Goal: Transaction & Acquisition: Purchase product/service

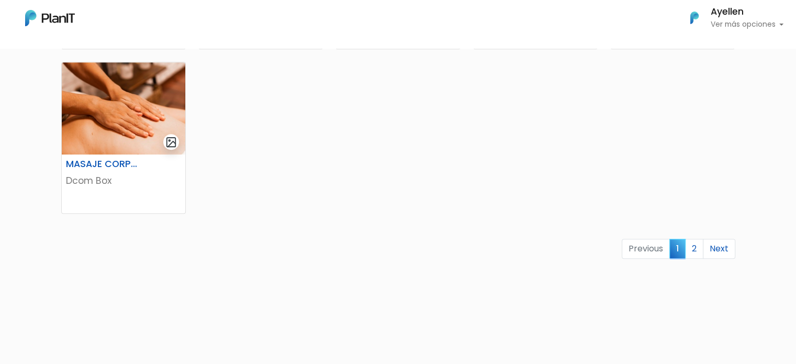
scroll to position [680, 0]
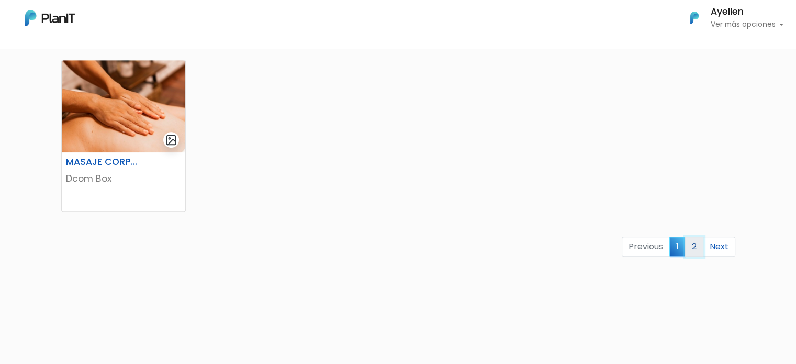
click at [690, 244] on link "2" at bounding box center [694, 247] width 18 height 20
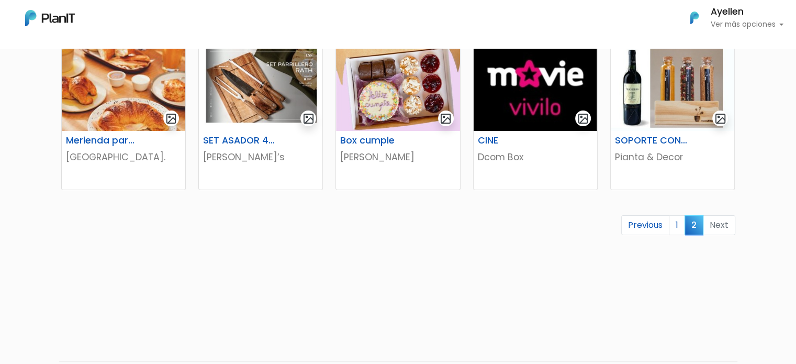
scroll to position [209, 0]
click at [391, 142] on h6 "Box cumple" at bounding box center [376, 140] width 85 height 11
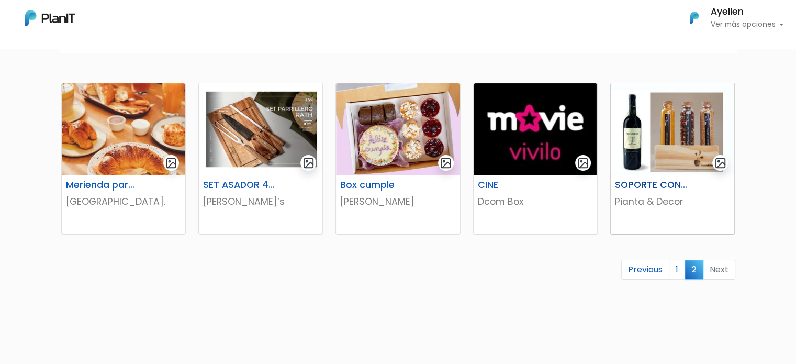
scroll to position [157, 0]
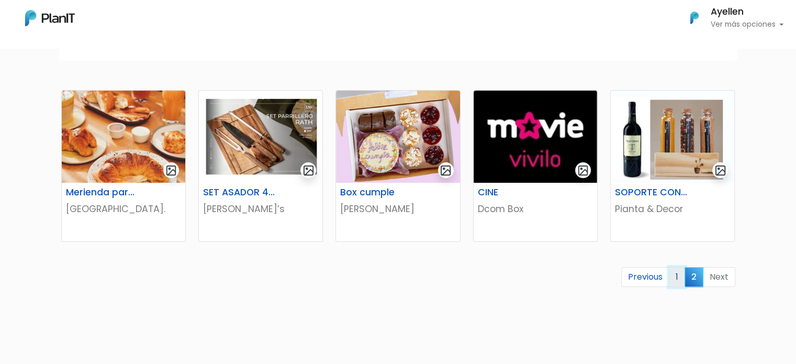
click at [673, 273] on link "1" at bounding box center [677, 277] width 16 height 20
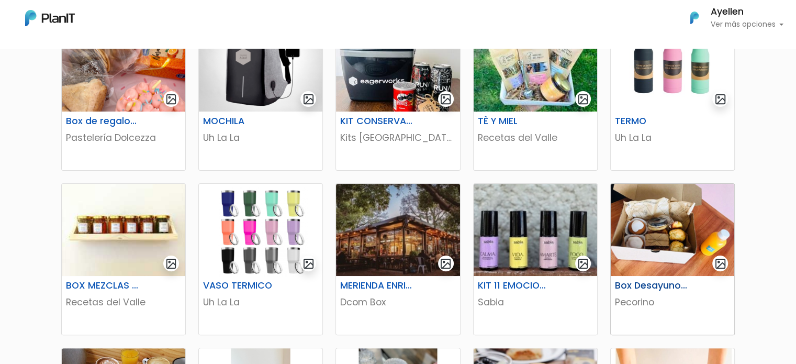
scroll to position [262, 0]
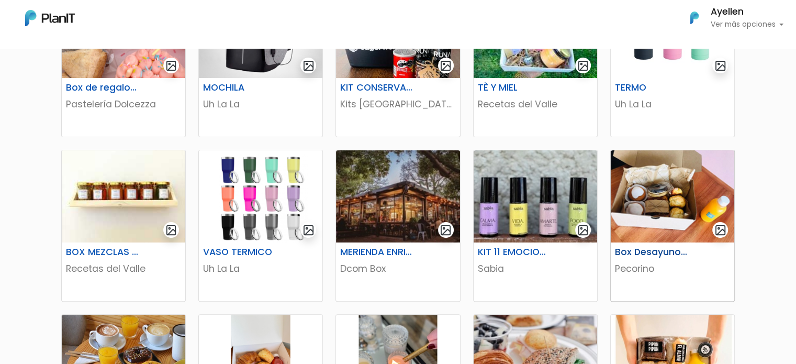
click at [664, 252] on h6 "Box Desayuno/Merienda" at bounding box center [651, 252] width 85 height 11
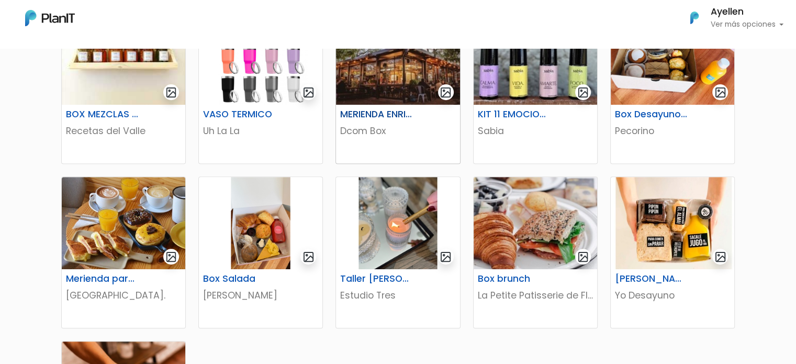
scroll to position [419, 0]
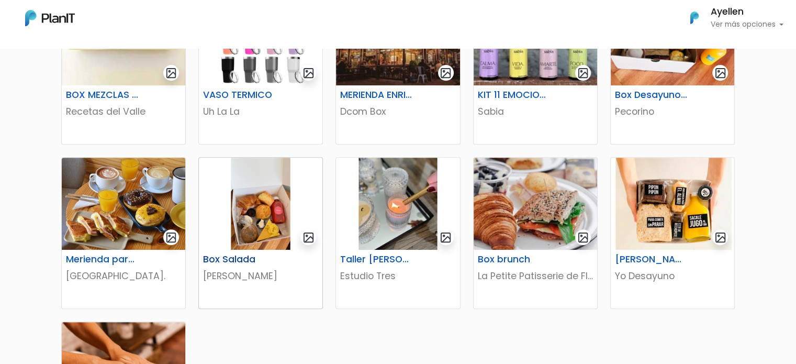
click at [272, 241] on img at bounding box center [261, 204] width 124 height 92
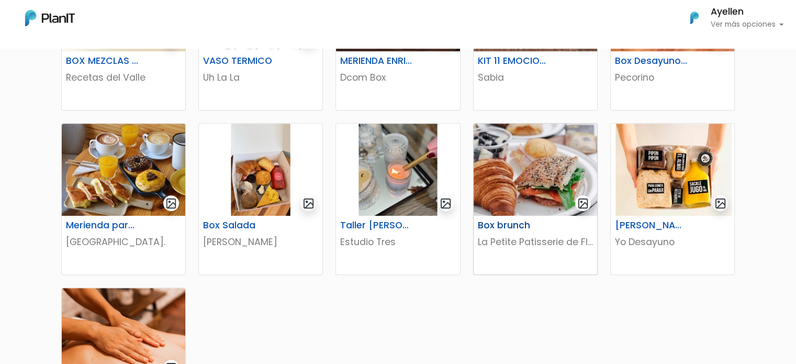
scroll to position [471, 0]
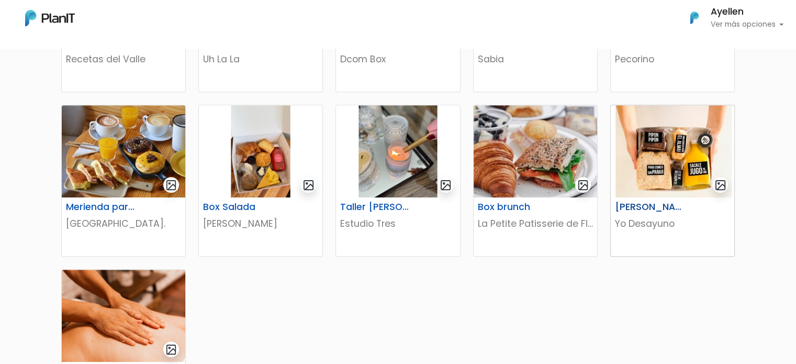
click at [679, 205] on h6 "[PERSON_NAME]" at bounding box center [651, 206] width 85 height 11
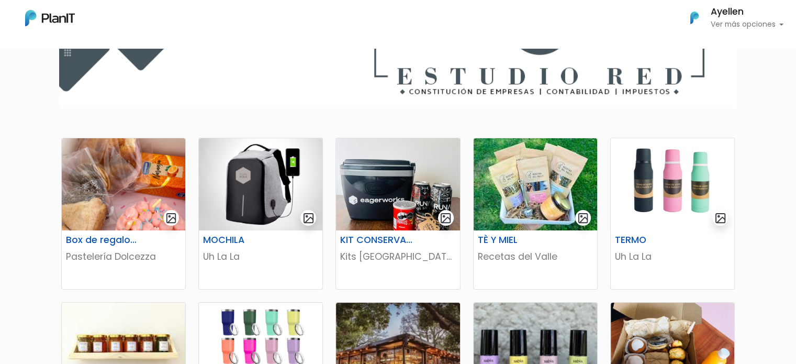
scroll to position [105, 0]
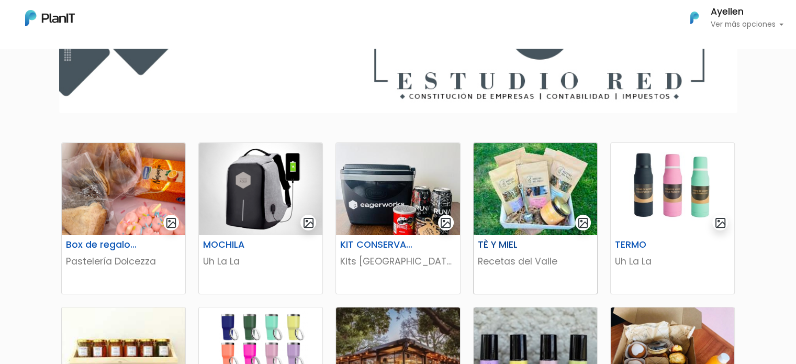
click at [541, 226] on img at bounding box center [536, 189] width 124 height 92
click at [107, 270] on div "Box de regalo cumpleaños Pastelería Dolcezza" at bounding box center [124, 264] width 124 height 59
click at [375, 228] on img at bounding box center [398, 189] width 124 height 92
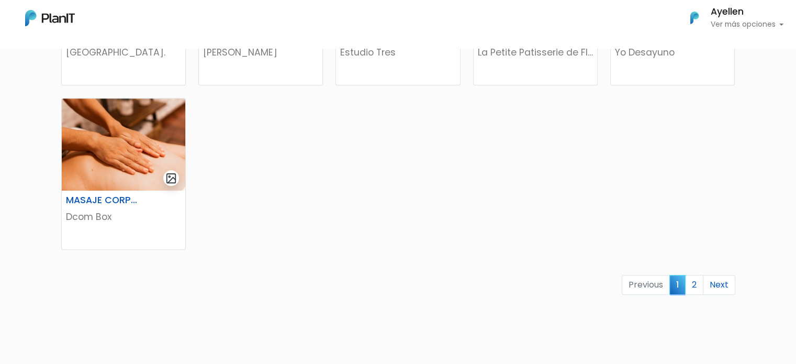
scroll to position [680, 0]
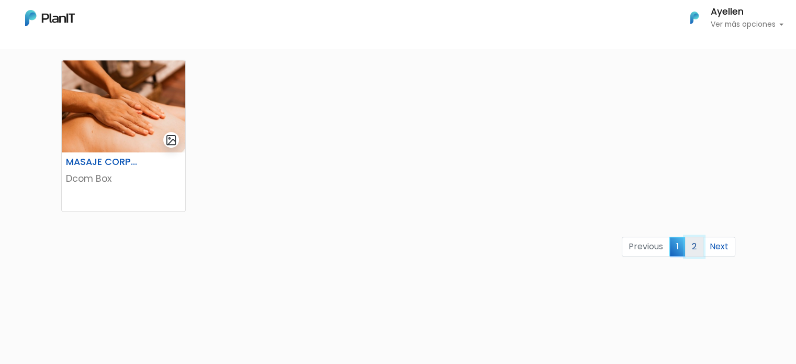
click at [687, 252] on link "2" at bounding box center [694, 247] width 18 height 20
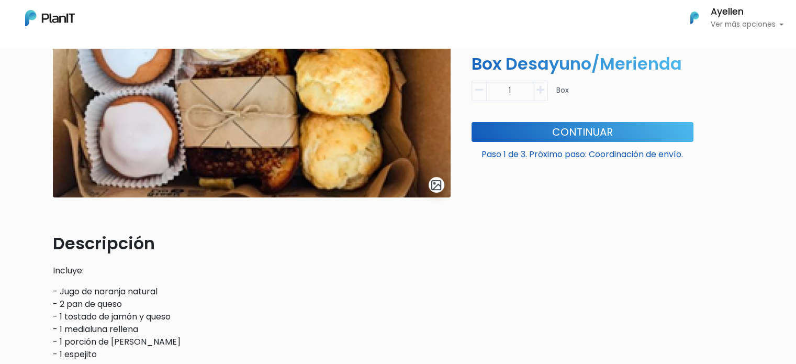
scroll to position [157, 0]
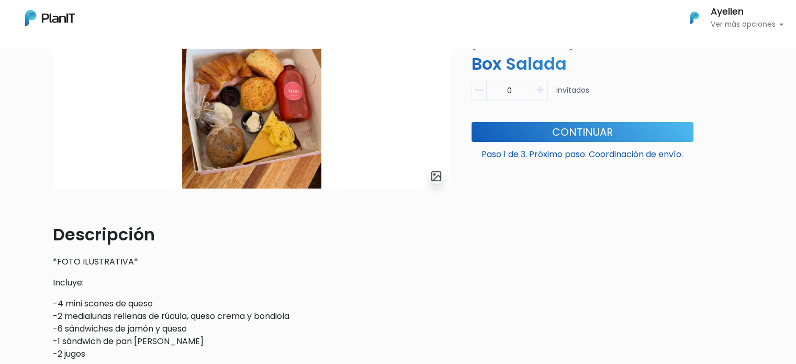
scroll to position [157, 0]
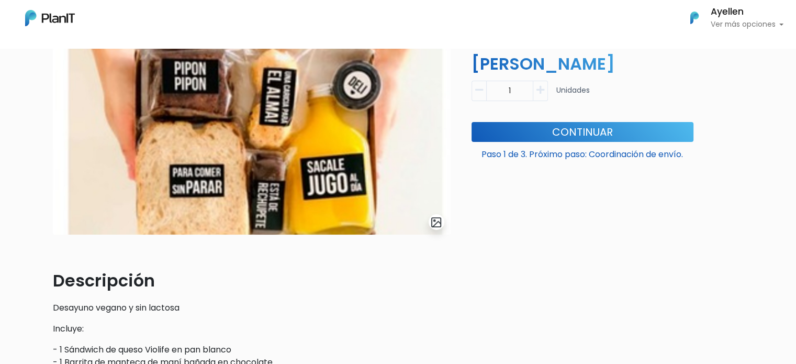
scroll to position [209, 0]
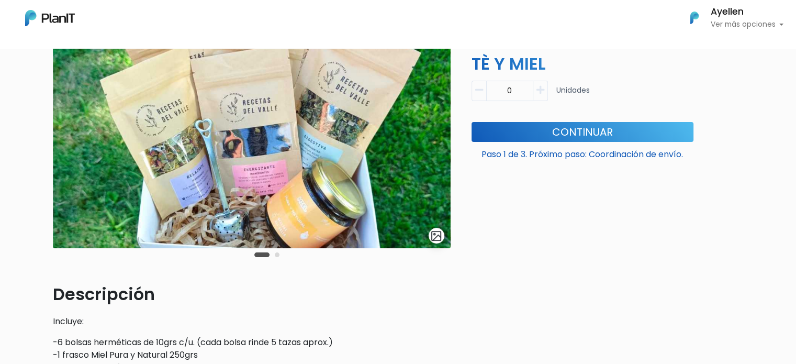
scroll to position [105, 0]
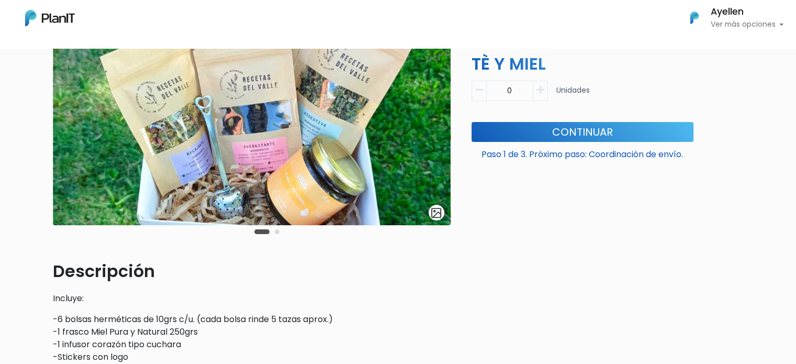
click at [273, 232] on div "Carousel Pagination" at bounding box center [267, 231] width 30 height 13
click at [278, 233] on button "Carousel Page 2" at bounding box center [277, 231] width 5 height 5
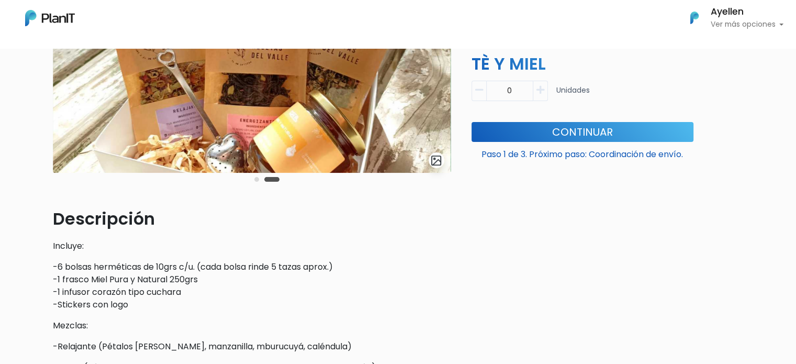
scroll to position [209, 0]
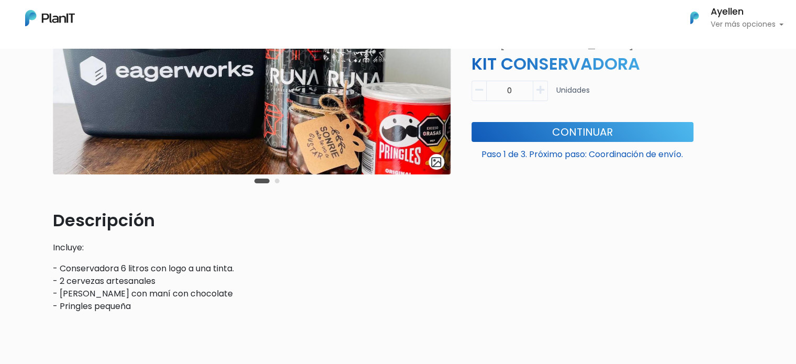
scroll to position [157, 0]
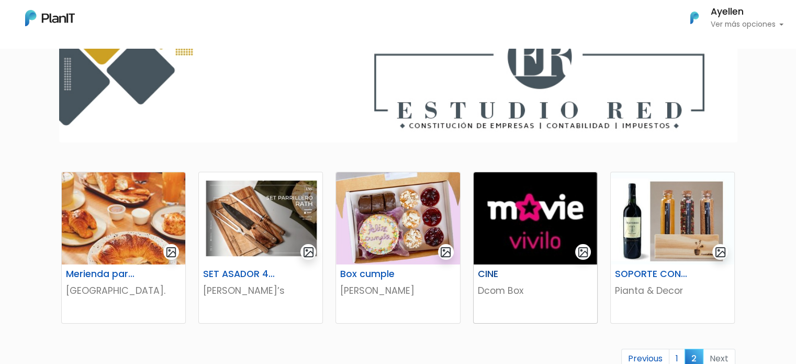
scroll to position [105, 0]
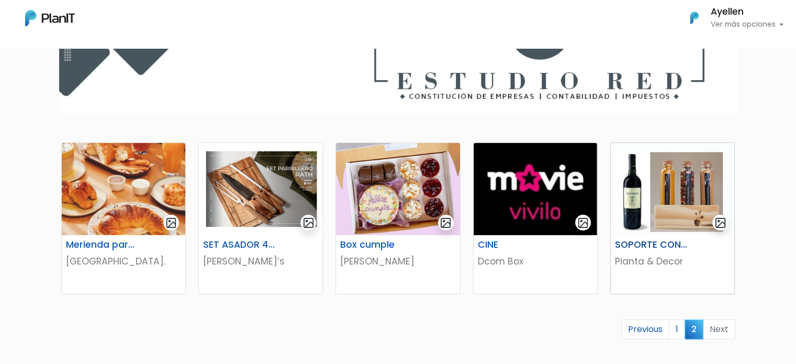
click at [672, 209] on img at bounding box center [673, 189] width 124 height 92
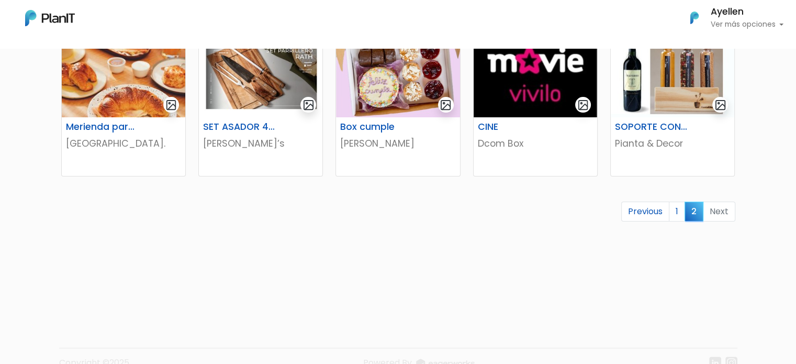
scroll to position [243, 0]
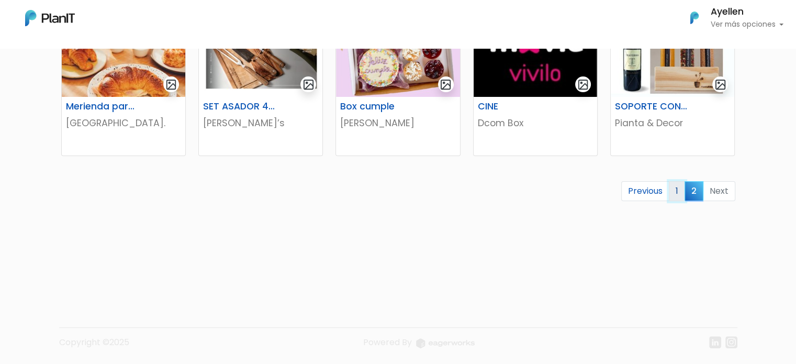
click at [677, 194] on link "1" at bounding box center [677, 191] width 16 height 20
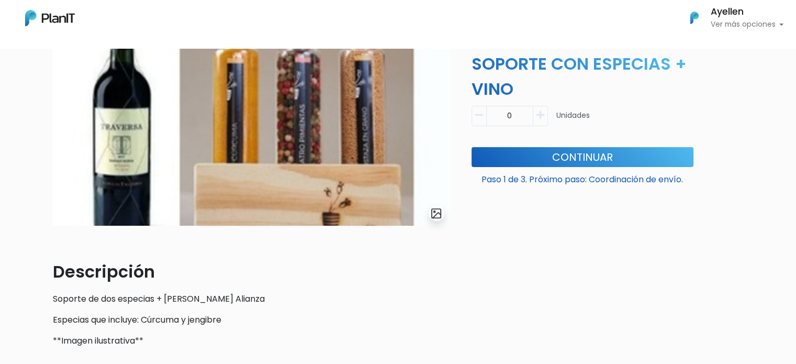
scroll to position [104, 0]
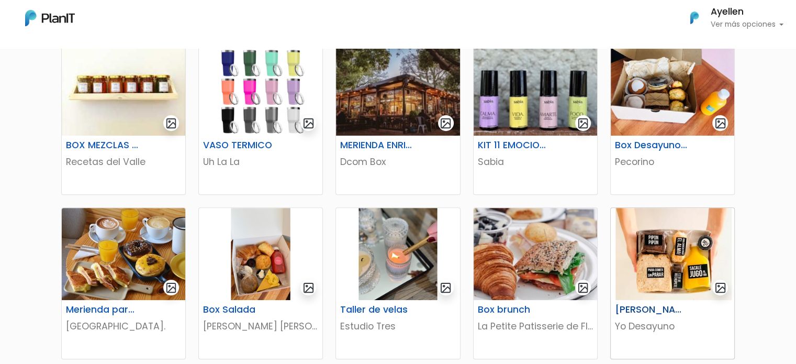
scroll to position [419, 0]
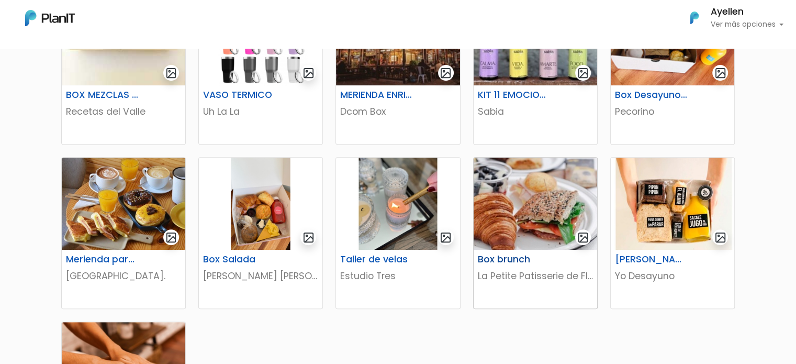
click at [497, 257] on h6 "Box brunch" at bounding box center [514, 259] width 85 height 11
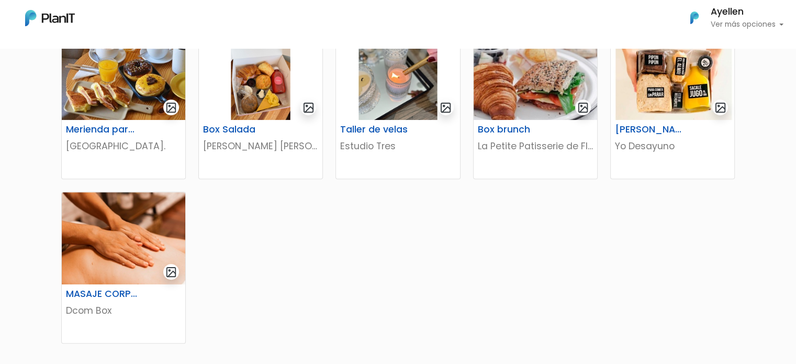
scroll to position [576, 0]
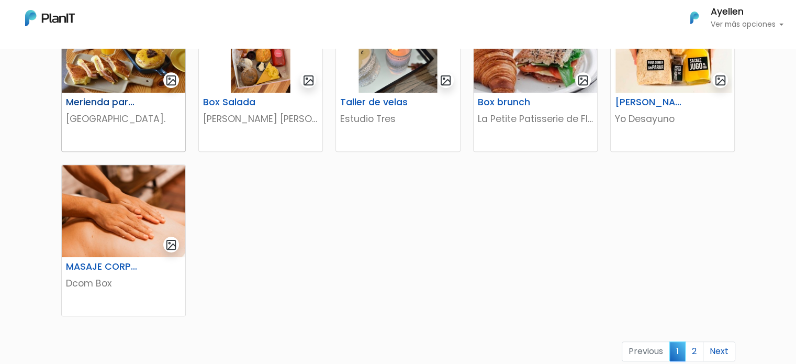
click at [127, 107] on div "Merienda para 2" at bounding box center [124, 104] width 128 height 15
click at [516, 104] on h6 "Box brunch" at bounding box center [514, 102] width 85 height 11
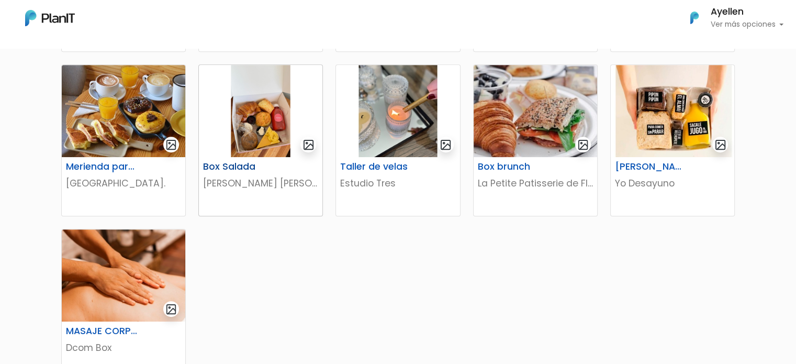
scroll to position [419, 0]
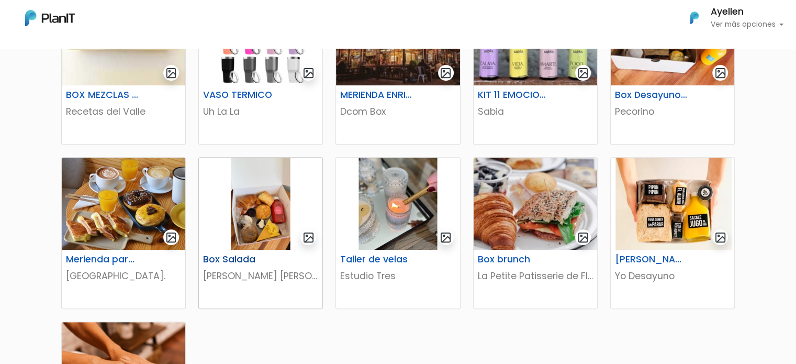
click at [263, 207] on img at bounding box center [261, 204] width 124 height 92
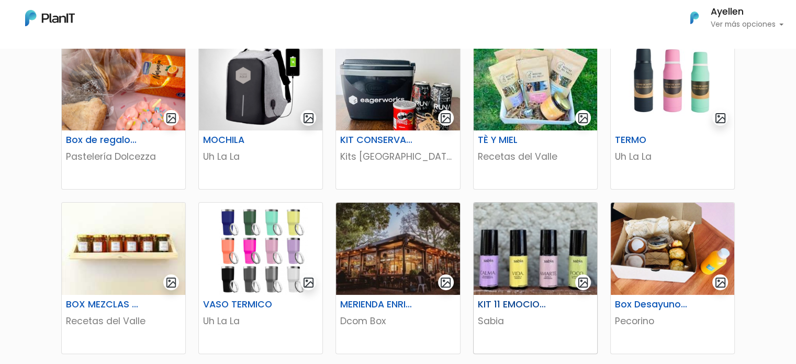
scroll to position [209, 0]
click at [533, 147] on div "TÈ Y MIEL" at bounding box center [536, 142] width 128 height 15
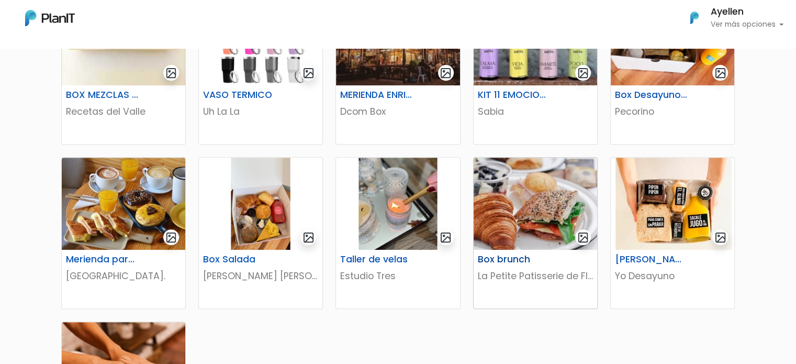
click at [542, 267] on div "Box brunch" at bounding box center [536, 261] width 128 height 15
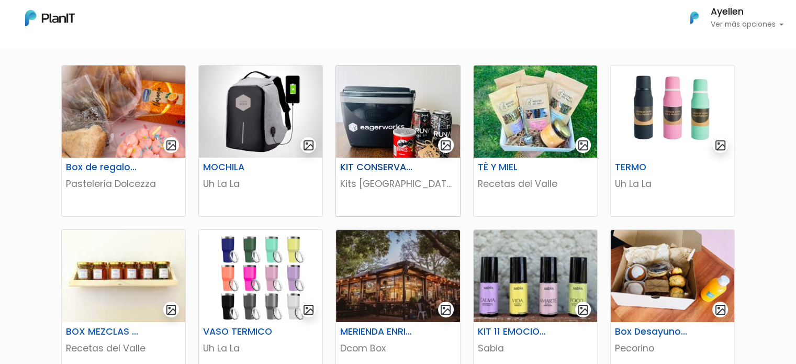
scroll to position [157, 0]
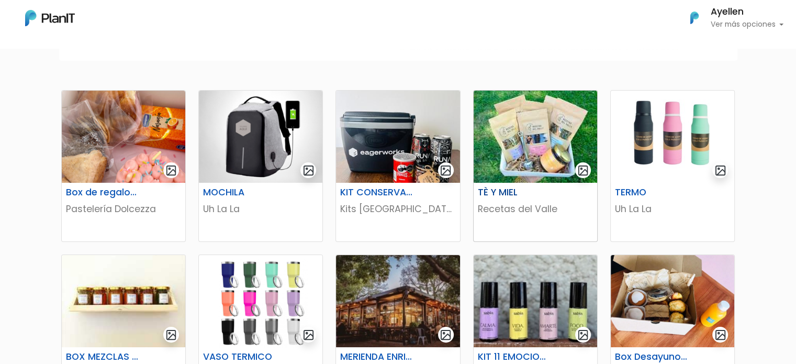
click at [552, 183] on div "TÈ Y MIEL Recetas del Valle" at bounding box center [536, 212] width 124 height 59
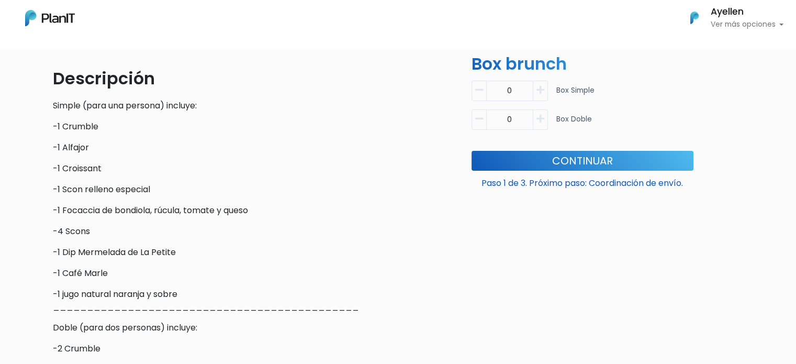
scroll to position [419, 0]
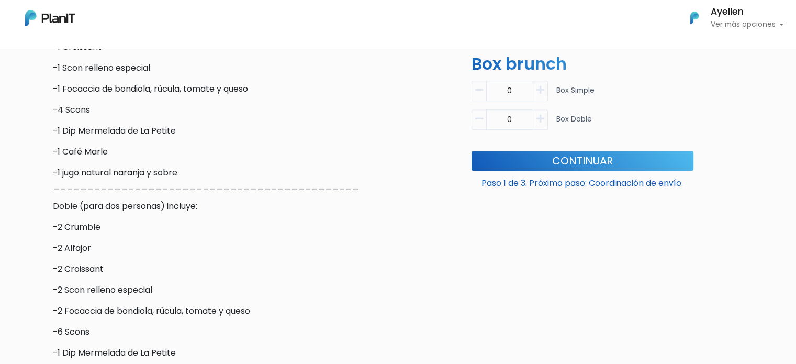
click at [538, 122] on icon "button" at bounding box center [540, 118] width 8 height 9
click at [480, 119] on icon "button" at bounding box center [479, 118] width 8 height 9
type input "0"
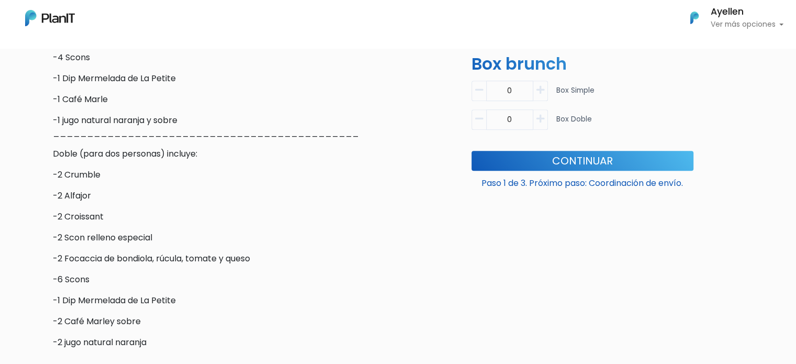
scroll to position [523, 0]
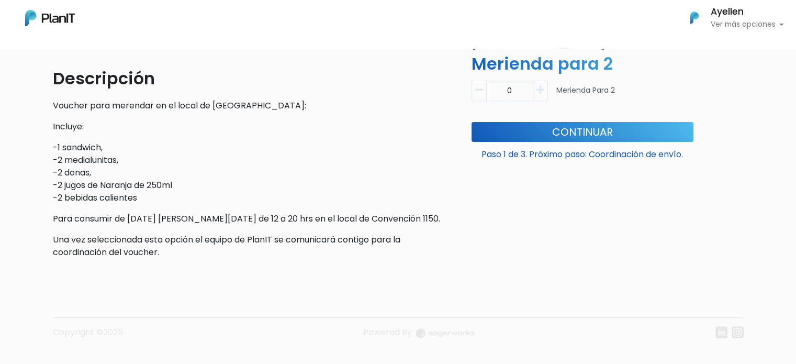
scroll to position [313, 0]
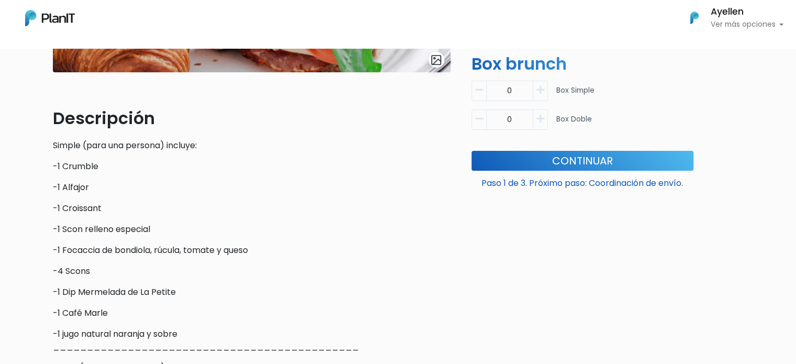
scroll to position [262, 0]
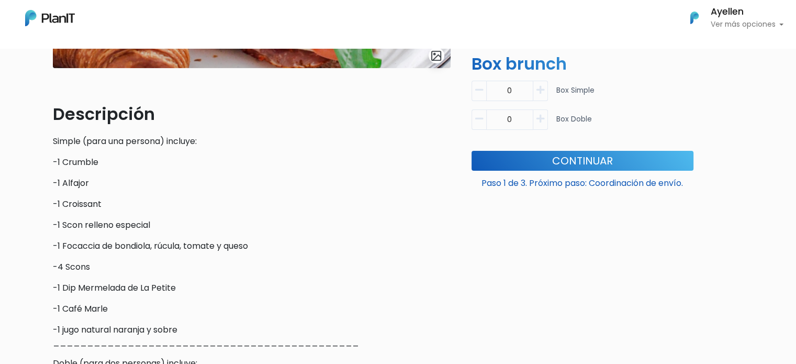
click at [545, 122] on button "button" at bounding box center [540, 119] width 15 height 20
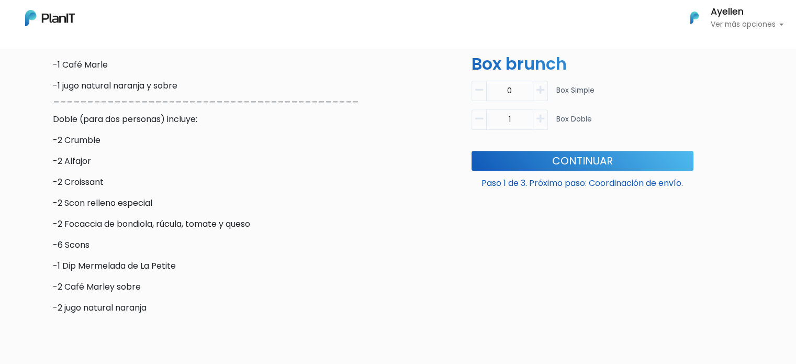
scroll to position [523, 0]
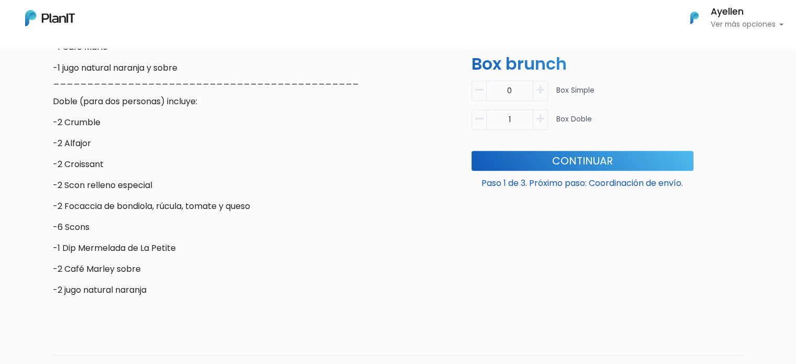
click at [483, 125] on button "button" at bounding box center [479, 119] width 15 height 20
type input "0"
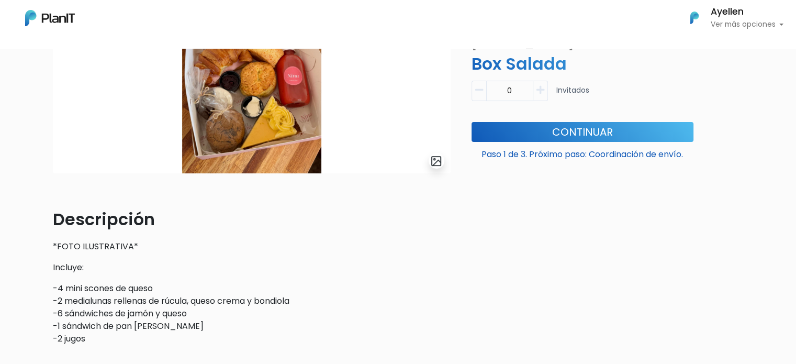
scroll to position [157, 0]
click at [545, 87] on button "button" at bounding box center [540, 91] width 15 height 20
click at [477, 92] on icon "button" at bounding box center [479, 89] width 8 height 9
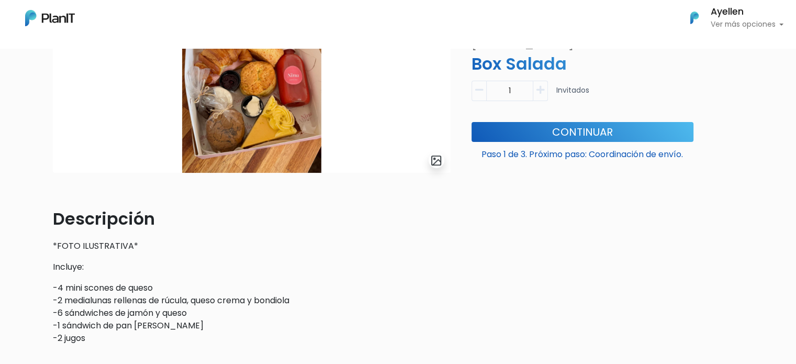
type input "0"
click at [477, 92] on icon "button" at bounding box center [479, 89] width 8 height 9
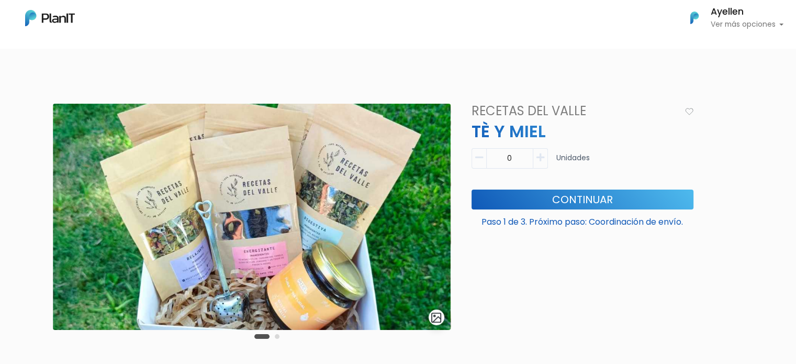
click at [539, 151] on button "button" at bounding box center [540, 158] width 15 height 20
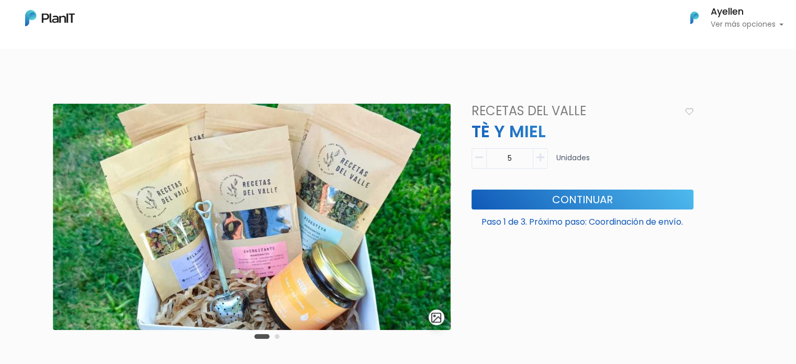
click at [539, 151] on button "button" at bounding box center [540, 158] width 15 height 20
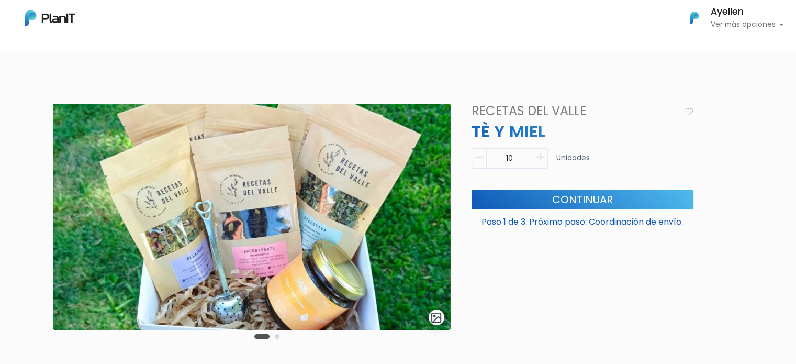
click at [475, 160] on button "button" at bounding box center [479, 158] width 15 height 20
click at [475, 160] on icon "button" at bounding box center [479, 157] width 8 height 9
click at [476, 160] on icon "button" at bounding box center [479, 157] width 8 height 9
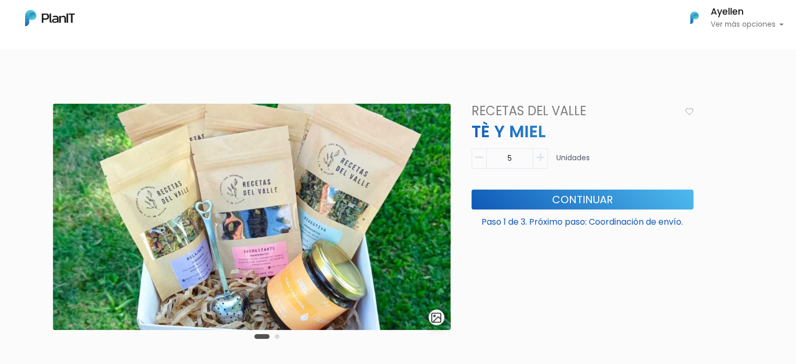
click at [476, 160] on icon "button" at bounding box center [479, 157] width 8 height 9
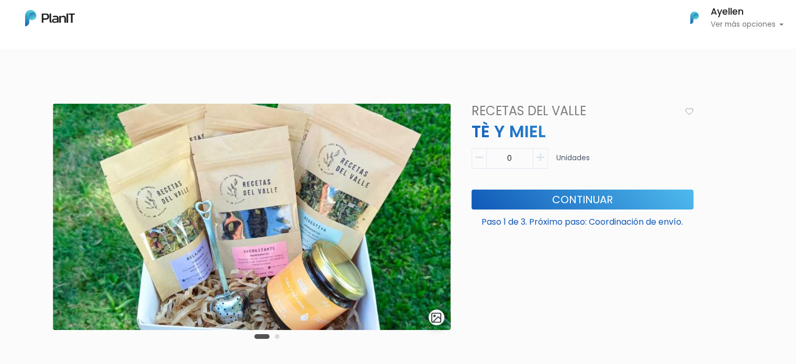
click at [476, 160] on icon "button" at bounding box center [479, 157] width 8 height 9
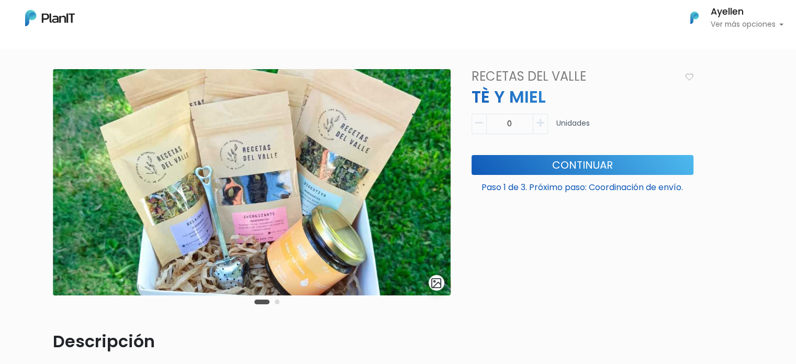
scroll to position [52, 0]
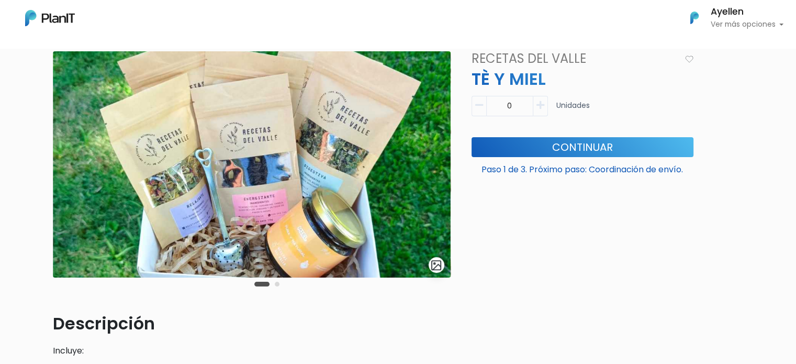
click at [544, 105] on icon "button" at bounding box center [540, 104] width 8 height 9
type input "1"
click at [553, 147] on button "Continuar" at bounding box center [583, 147] width 222 height 20
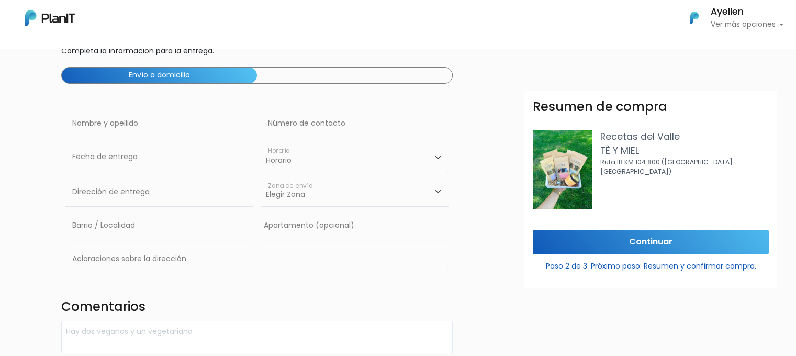
scroll to position [52, 0]
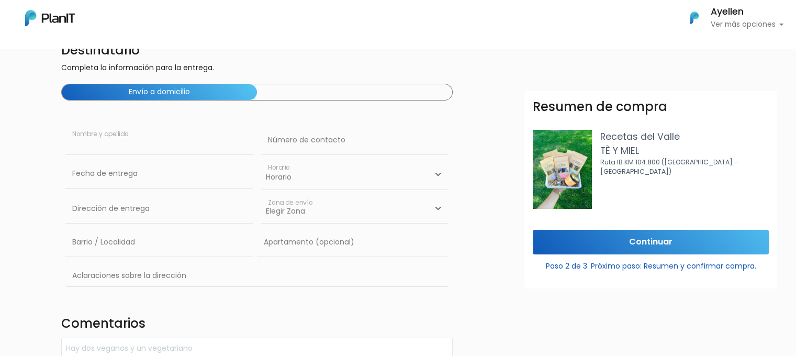
click at [151, 145] on input "text" at bounding box center [158, 140] width 187 height 29
type input "Ayellen De Leon"
click at [284, 139] on input "text" at bounding box center [354, 140] width 187 height 29
type input "092329473"
click at [197, 176] on input "text" at bounding box center [158, 173] width 187 height 29
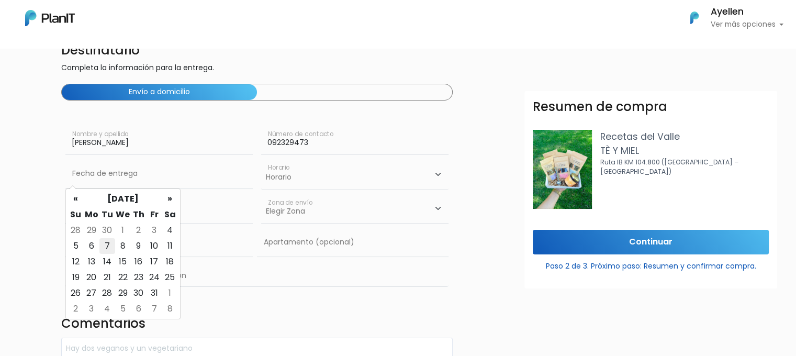
click at [103, 247] on td "7" at bounding box center [107, 246] width 16 height 16
type input "07/10/2025"
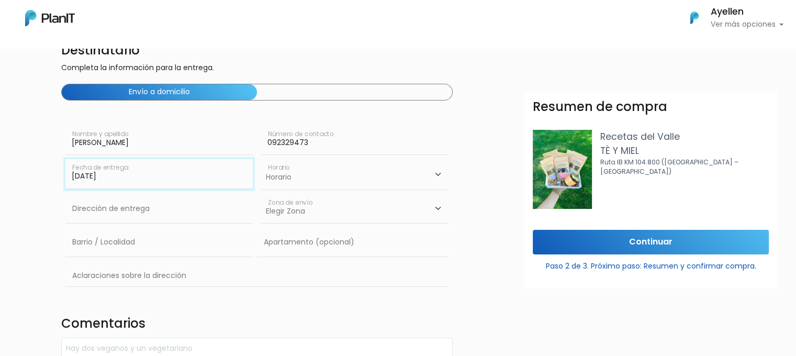
click at [109, 173] on input "07/10/2025" at bounding box center [158, 173] width 187 height 29
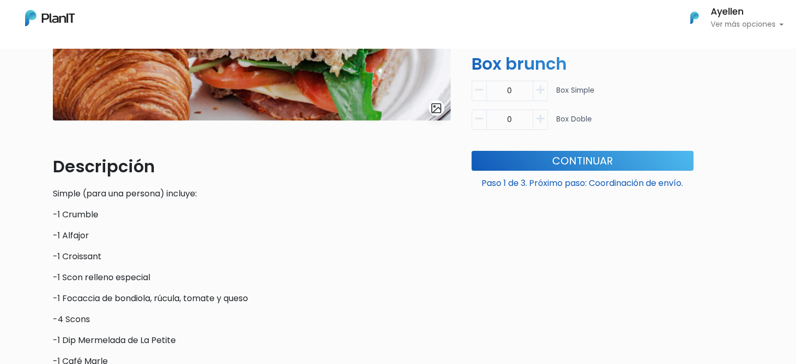
click at [540, 121] on icon "button" at bounding box center [540, 118] width 8 height 9
type input "1"
click at [578, 156] on button "Continuar" at bounding box center [583, 161] width 222 height 20
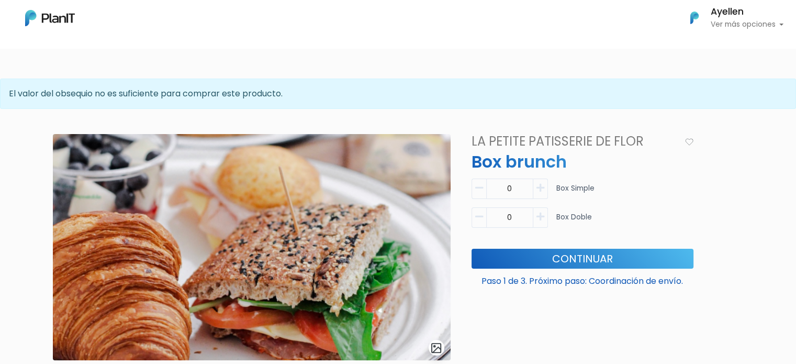
click at [539, 188] on icon "button" at bounding box center [540, 187] width 8 height 9
type input "1"
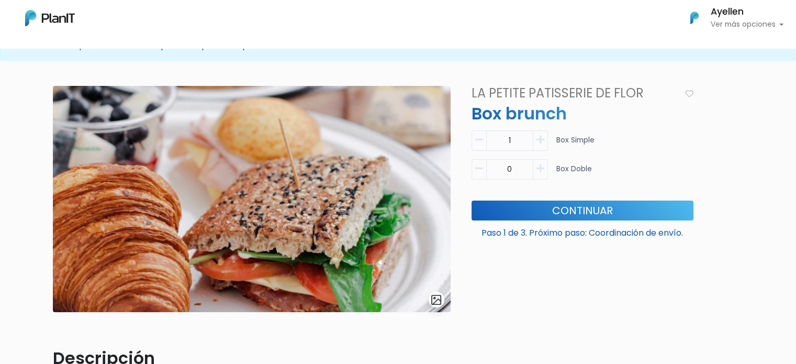
scroll to position [314, 0]
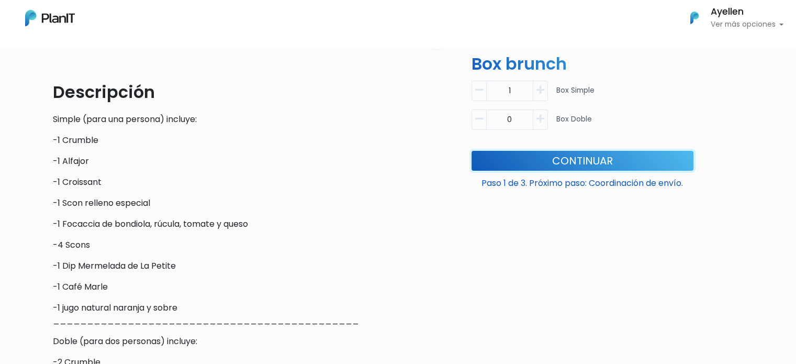
click at [540, 165] on button "Continuar" at bounding box center [583, 161] width 222 height 20
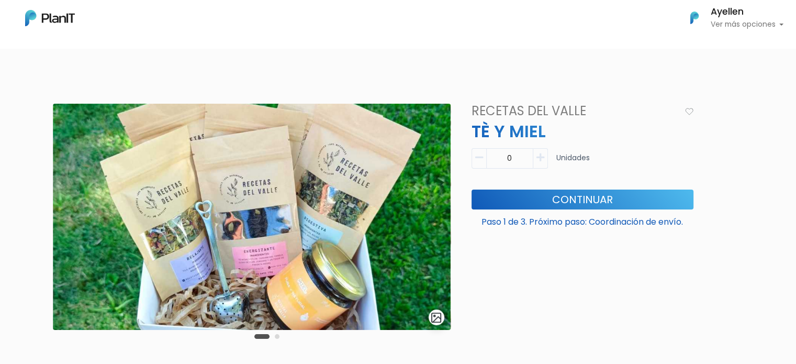
click at [540, 153] on icon "button" at bounding box center [540, 157] width 8 height 9
type input "1"
click at [564, 194] on button "Continuar" at bounding box center [583, 199] width 222 height 20
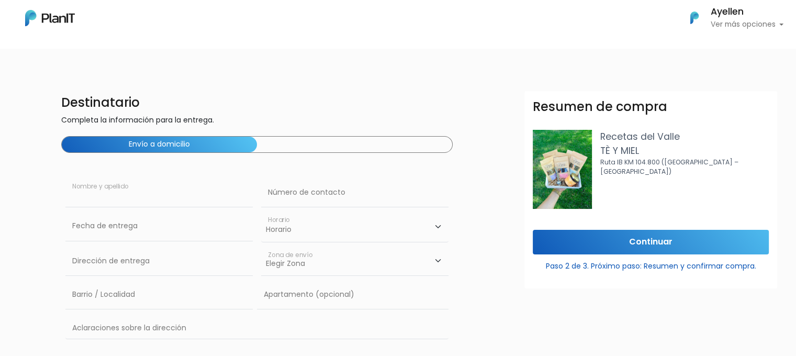
click at [243, 193] on input "text" at bounding box center [158, 192] width 187 height 29
type input "Ayellen De Leon"
click at [292, 183] on input "text" at bounding box center [354, 192] width 187 height 29
type input "092329473"
click at [192, 223] on input "text" at bounding box center [158, 225] width 187 height 29
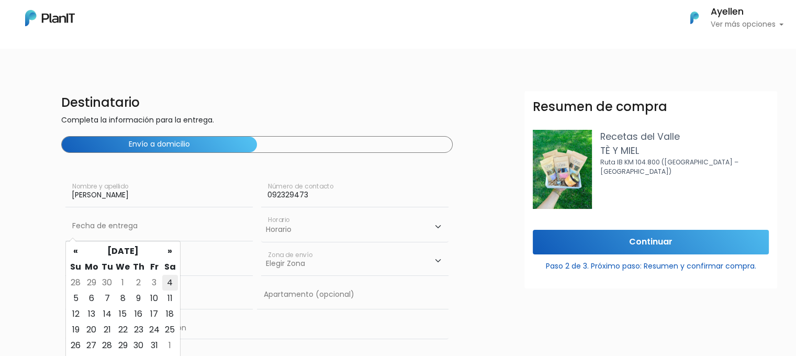
click at [170, 280] on td "4" at bounding box center [170, 283] width 16 height 16
type input "04/10/2025"
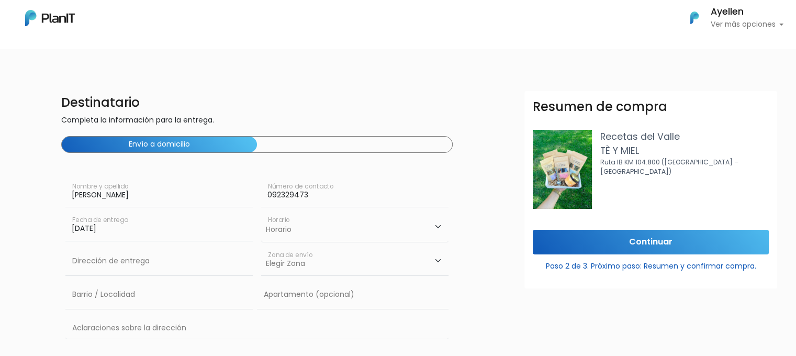
click at [311, 232] on select "Horario 08:00 - 10:00 10:00 - 12:00 14:00 - 16:00 16:00 - 18:00" at bounding box center [354, 226] width 187 height 30
click at [261, 211] on select "Horario 08:00 - 10:00 10:00 - 12:00 14:00 - 16:00 16:00 - 18:00" at bounding box center [354, 226] width 187 height 30
drag, startPoint x: 322, startPoint y: 238, endPoint x: 322, endPoint y: 232, distance: 6.3
click at [322, 238] on select "Horario 08:00 - 10:00 10:00 - 12:00 14:00 - 16:00 16:00 - 18:00" at bounding box center [354, 226] width 187 height 30
select select "1"
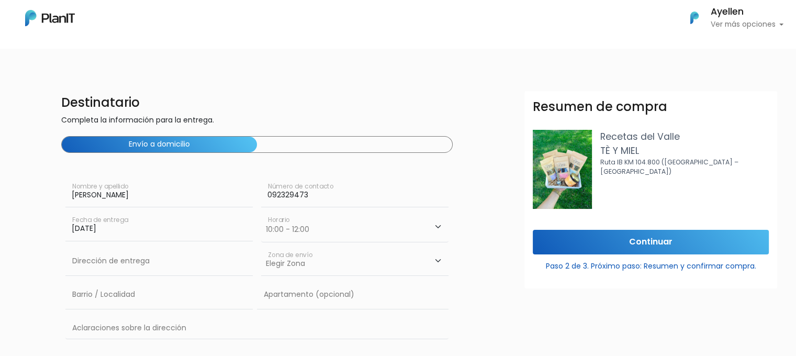
click at [261, 211] on select "Horario 08:00 - 10:00 10:00 - 12:00 14:00 - 16:00 16:00 - 18:00" at bounding box center [354, 226] width 187 height 30
click at [122, 264] on input "text" at bounding box center [158, 261] width 187 height 29
type input "Ana Monterroso de lavalleja 2031"
click at [301, 264] on select "Elegir Zona Zona américa Oficina Montevideo" at bounding box center [354, 261] width 187 height 29
select select "10"
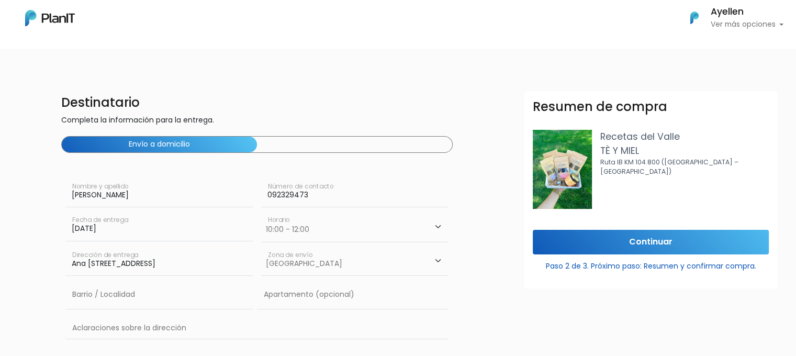
click at [261, 247] on select "Elegir Zona Zona américa Oficina Montevideo" at bounding box center [354, 261] width 187 height 29
click at [221, 300] on input "text" at bounding box center [158, 294] width 187 height 29
type input "Cordón"
click at [272, 301] on input "text" at bounding box center [353, 294] width 192 height 29
type input "902"
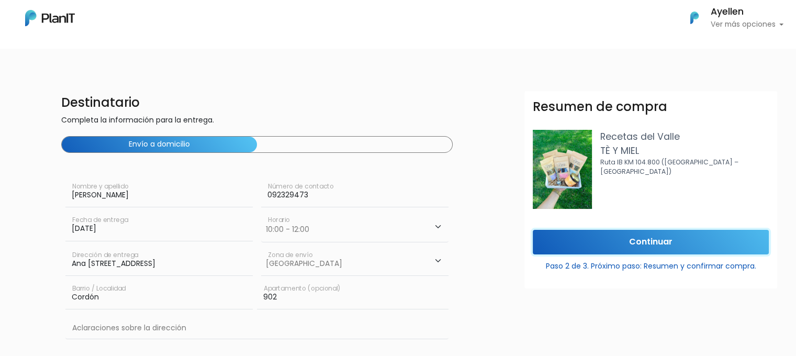
click at [590, 251] on input "Continuar" at bounding box center [651, 242] width 236 height 25
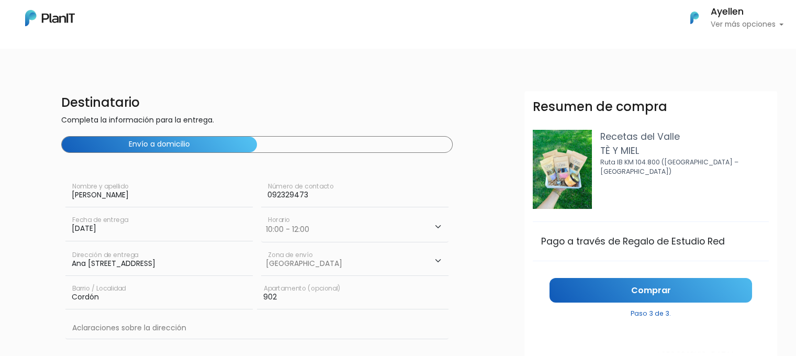
scroll to position [52, 0]
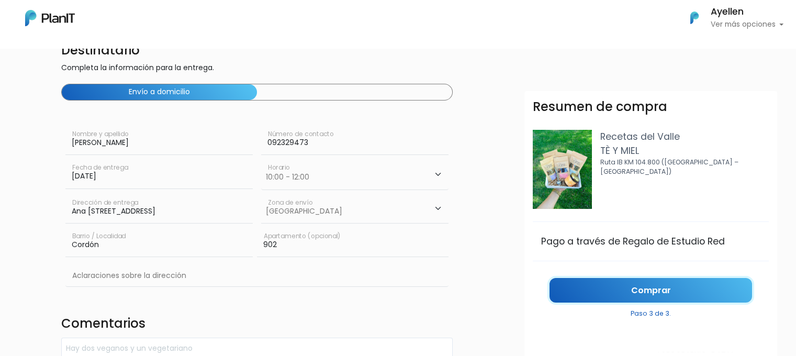
click at [667, 286] on link "Comprar" at bounding box center [651, 290] width 203 height 25
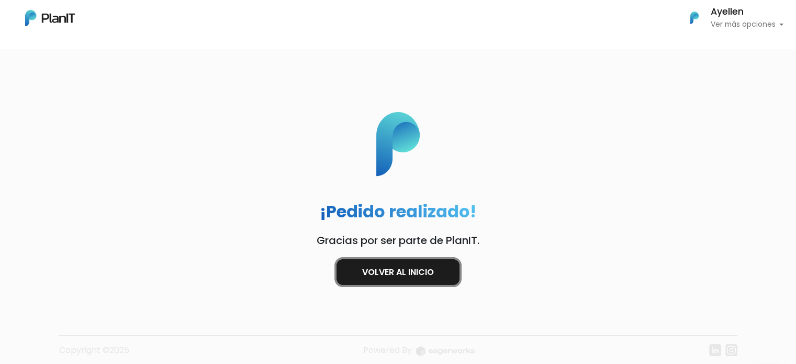
click at [386, 276] on link "Volver al inicio" at bounding box center [398, 272] width 123 height 26
